Goal: Book appointment/travel/reservation

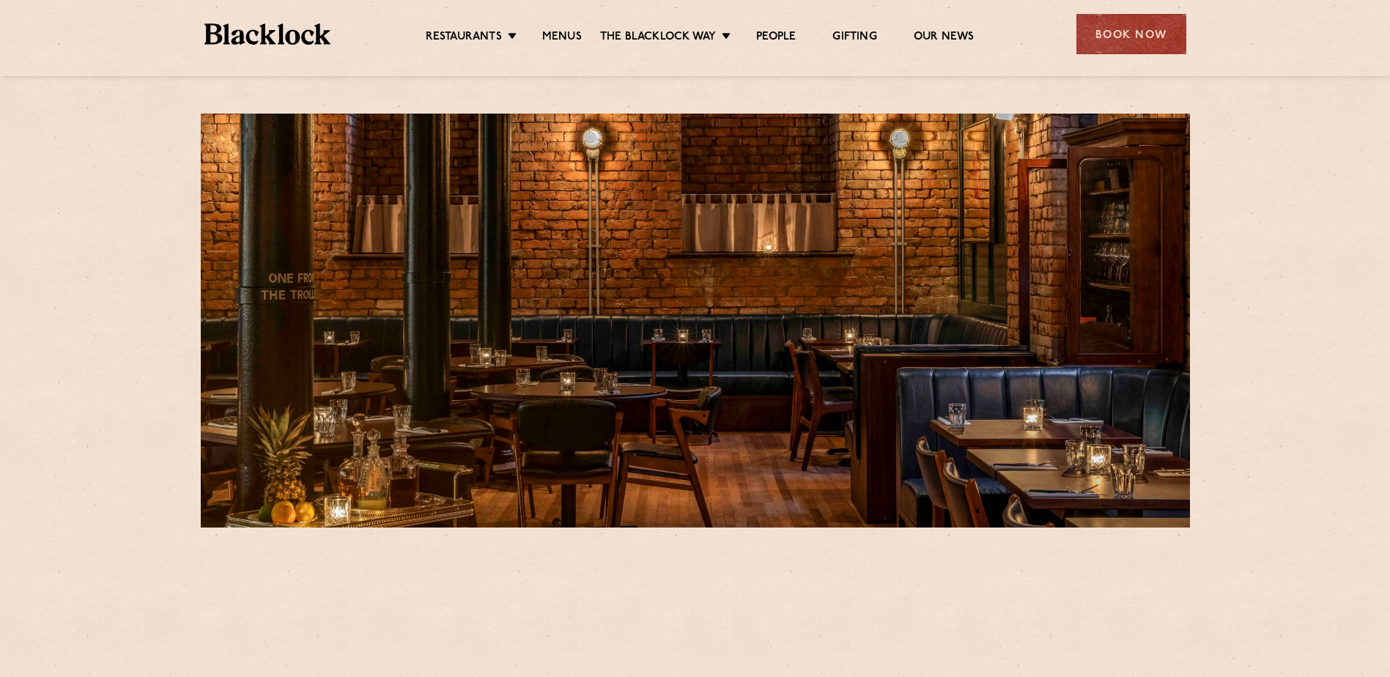
click at [1108, 34] on div "Book Now" at bounding box center [1132, 34] width 110 height 40
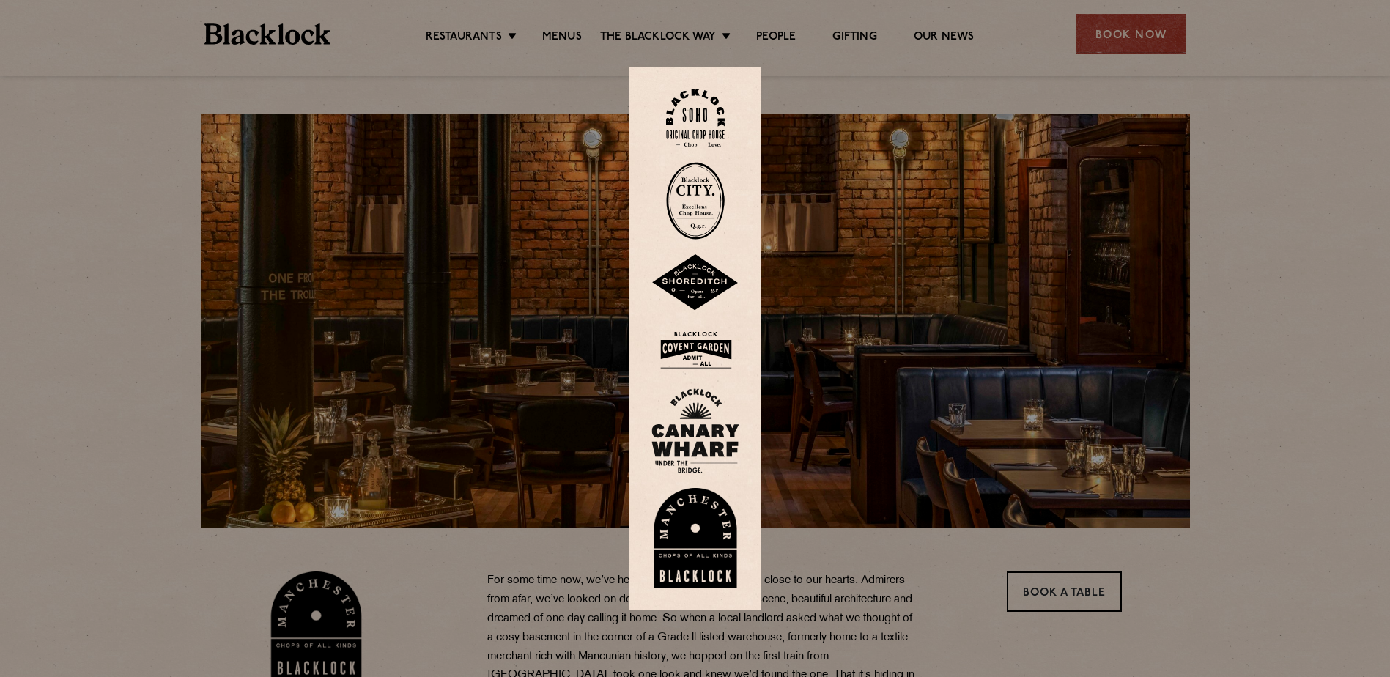
click at [701, 542] on img at bounding box center [696, 538] width 88 height 101
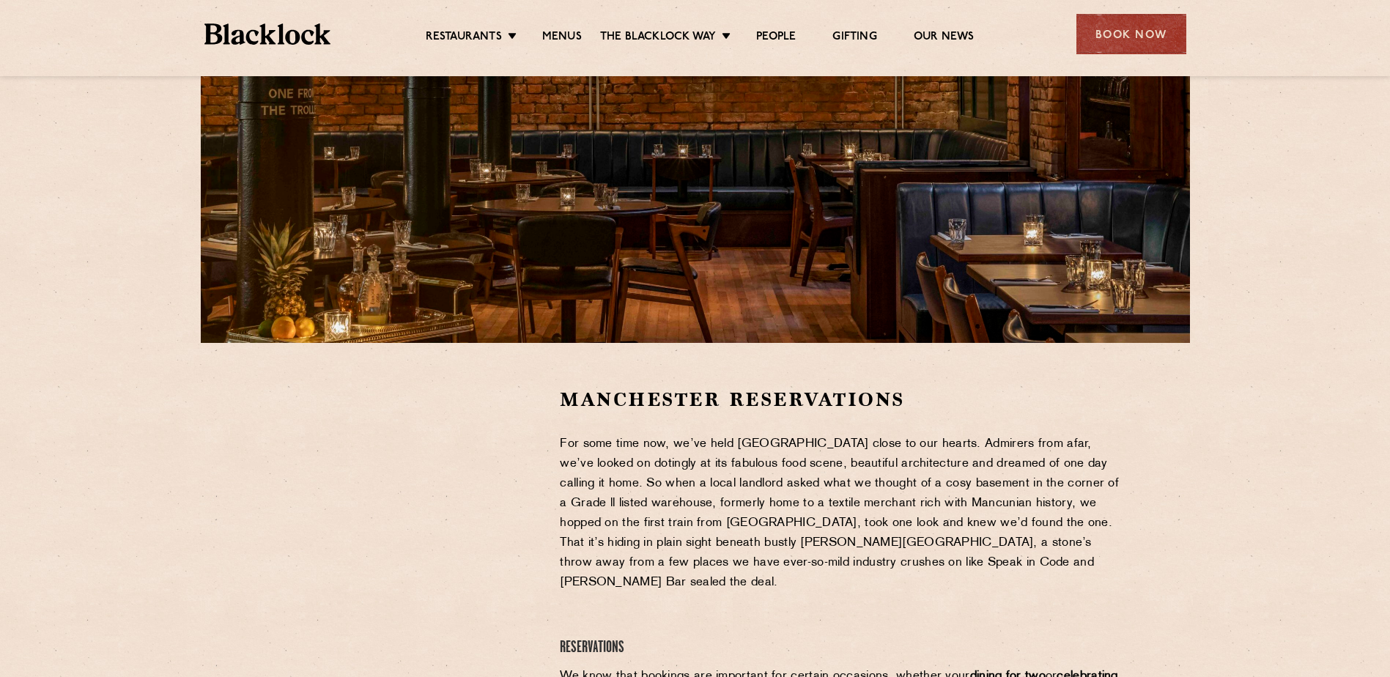
scroll to position [220, 0]
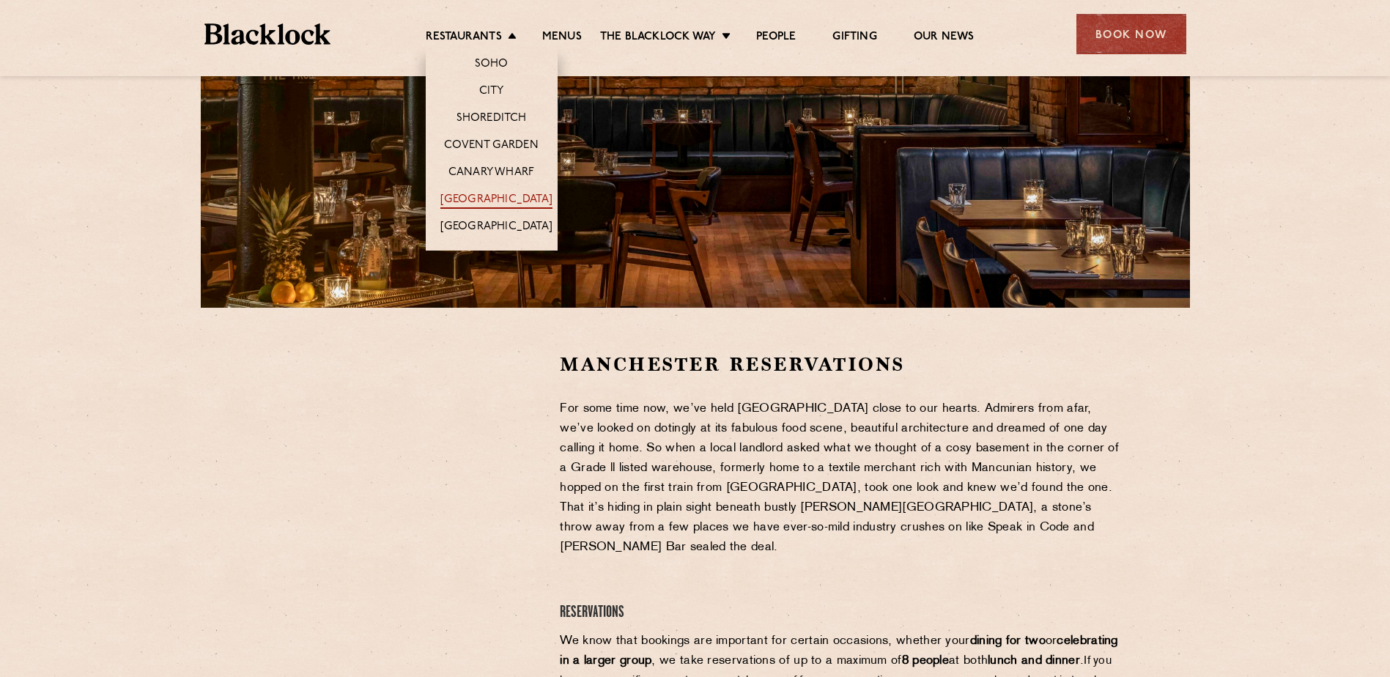
click at [497, 193] on link "[GEOGRAPHIC_DATA]" at bounding box center [497, 201] width 112 height 16
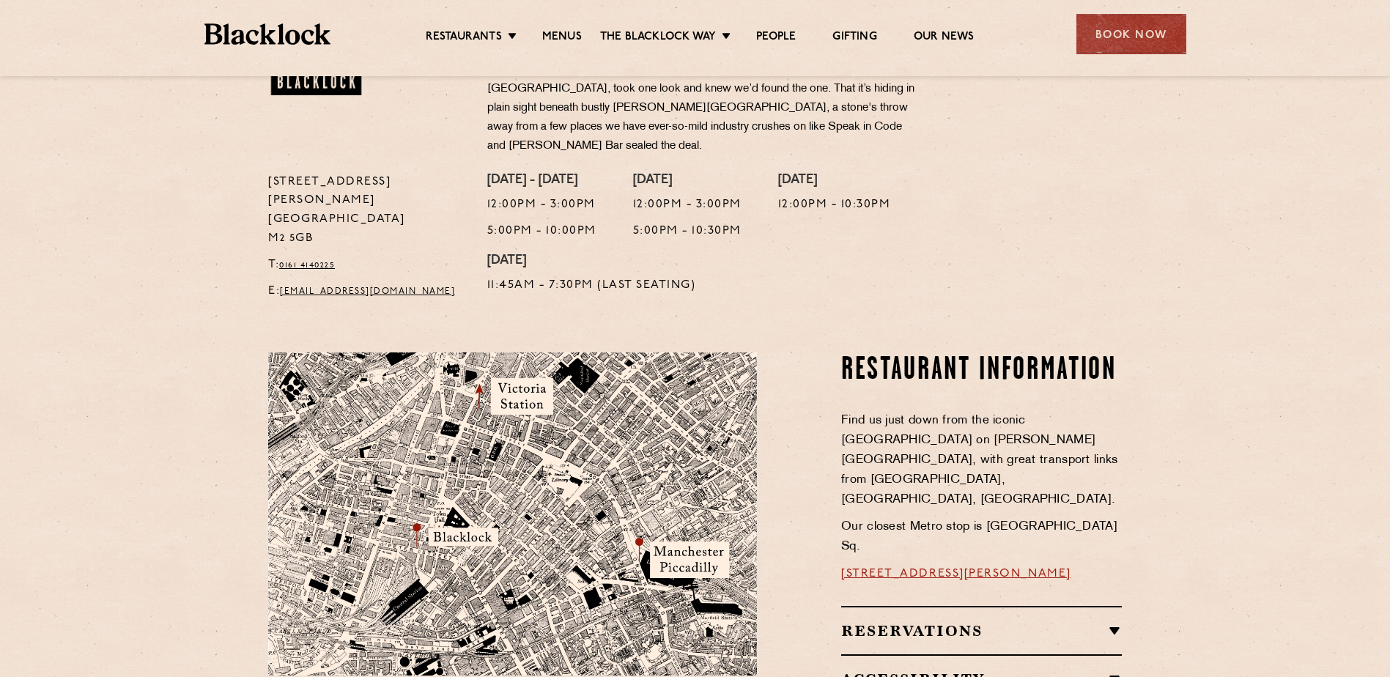
scroll to position [660, 0]
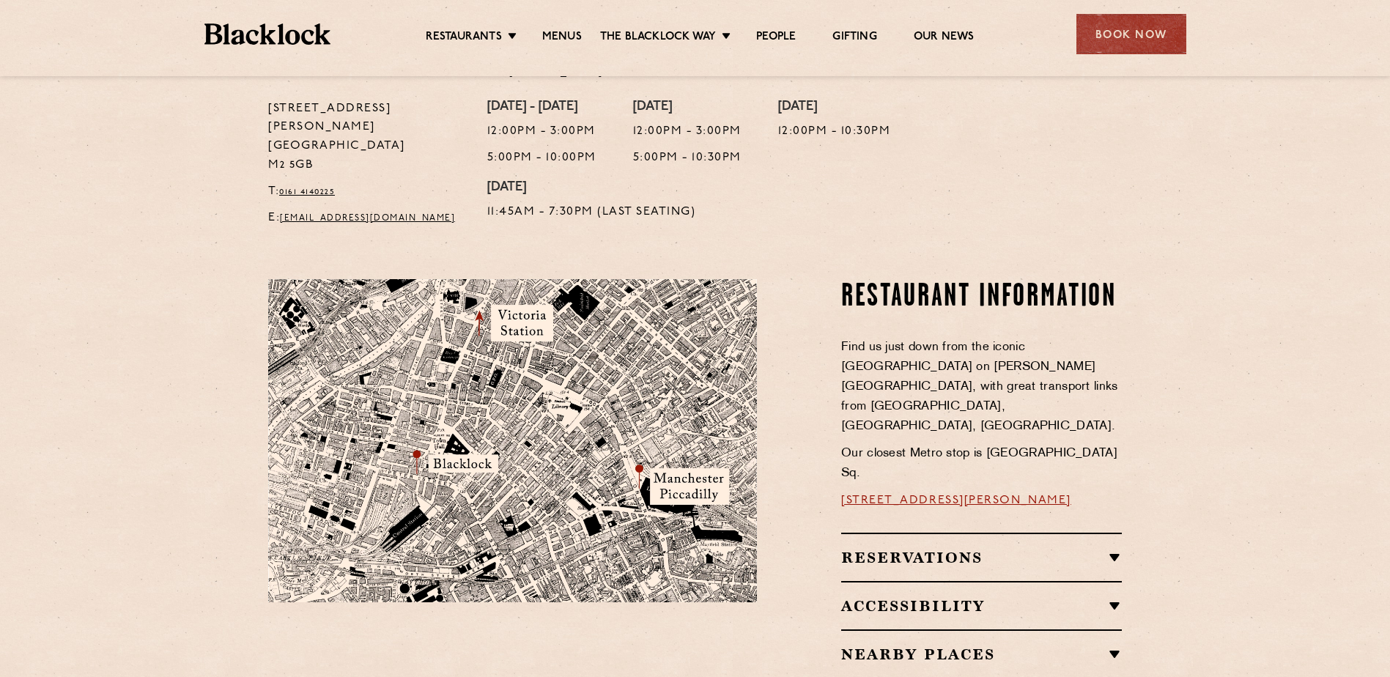
click at [1113, 549] on h2 "Reservations" at bounding box center [981, 558] width 281 height 18
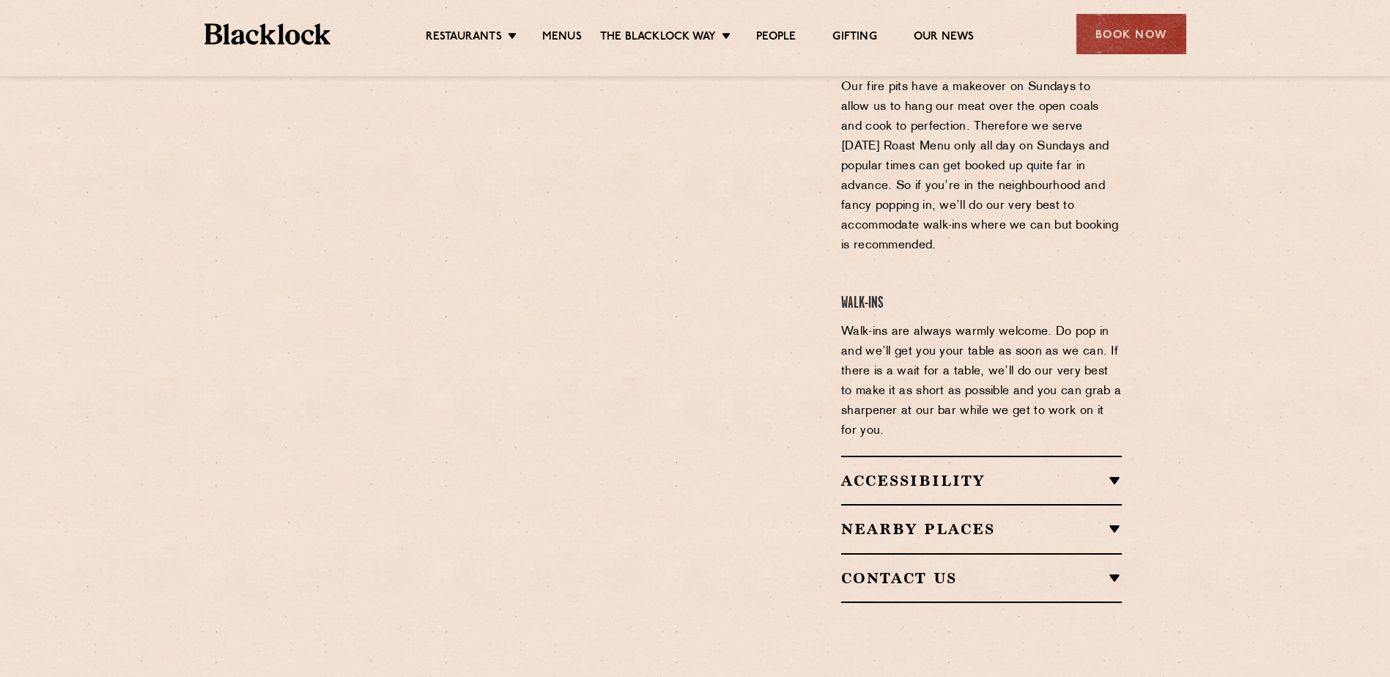
scroll to position [1319, 0]
